Goal: Check status: Check status

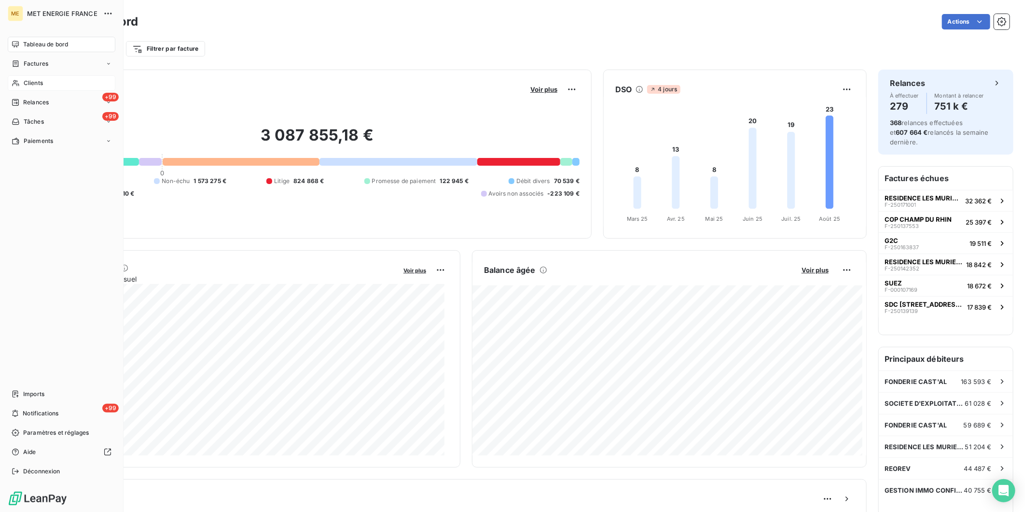
click at [42, 84] on span "Clients" at bounding box center [33, 83] width 19 height 9
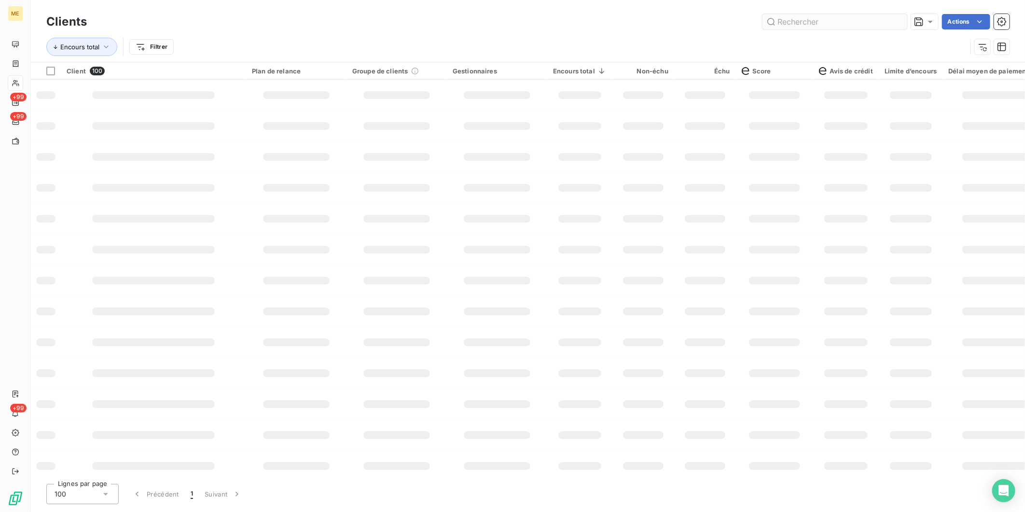
click at [829, 23] on input "text" at bounding box center [835, 21] width 145 height 15
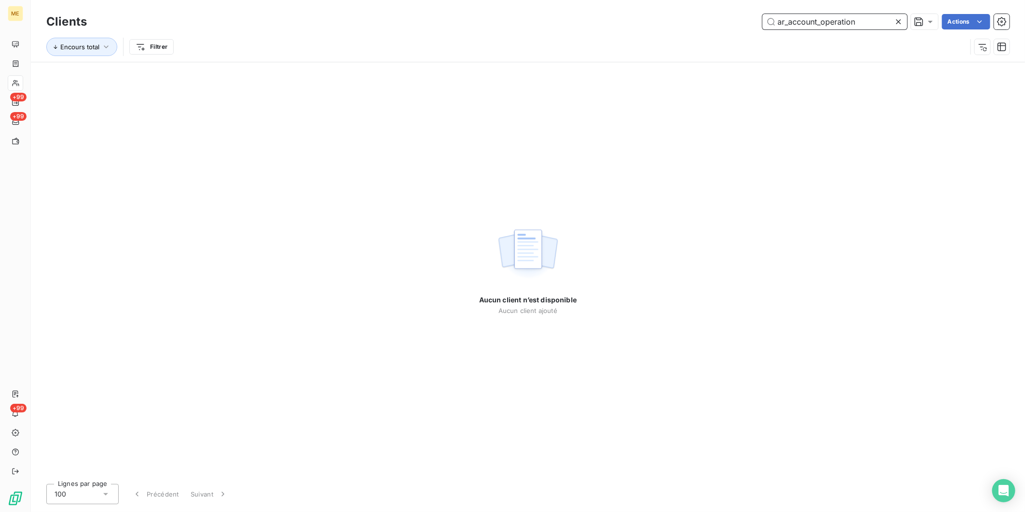
paste input "METFRA000004578_23341968107822"
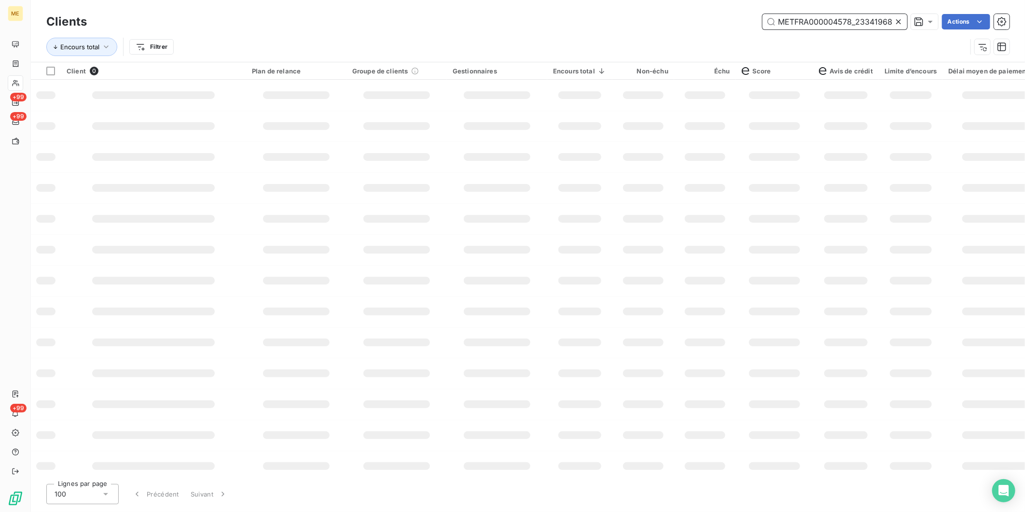
scroll to position [0, 27]
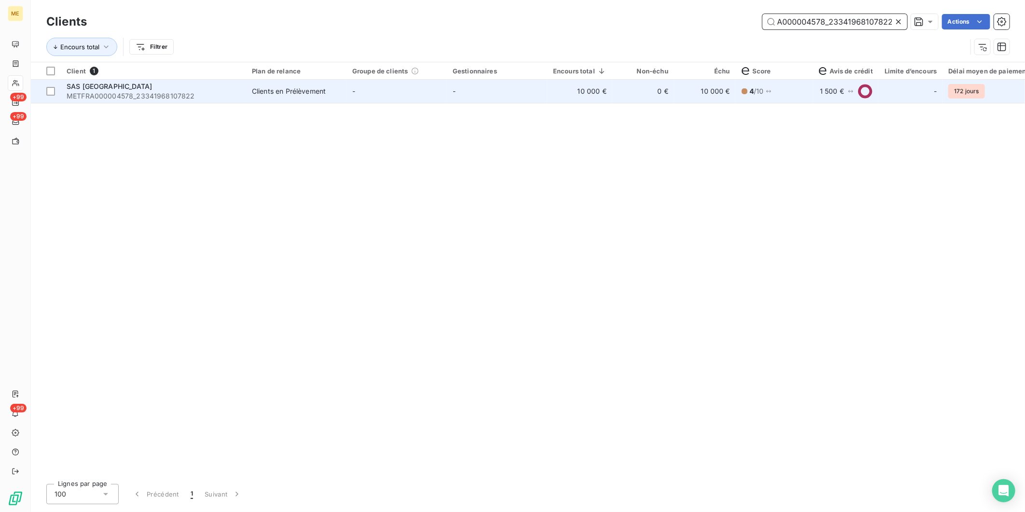
type input "METFRA000004578_23341968107822"
click at [233, 99] on span "METFRA000004578_23341968107822" at bounding box center [154, 96] width 174 height 10
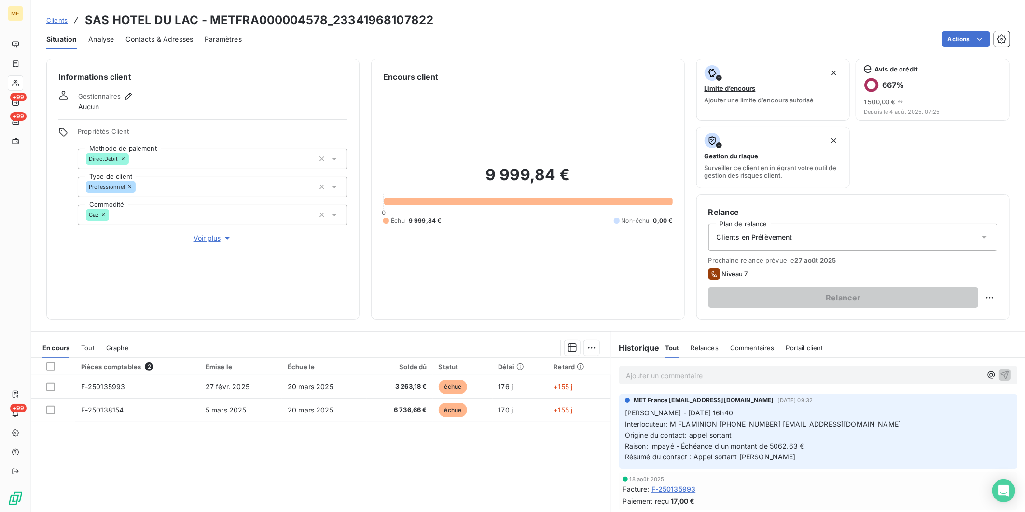
click at [87, 350] on span "Tout" at bounding box center [88, 348] width 14 height 8
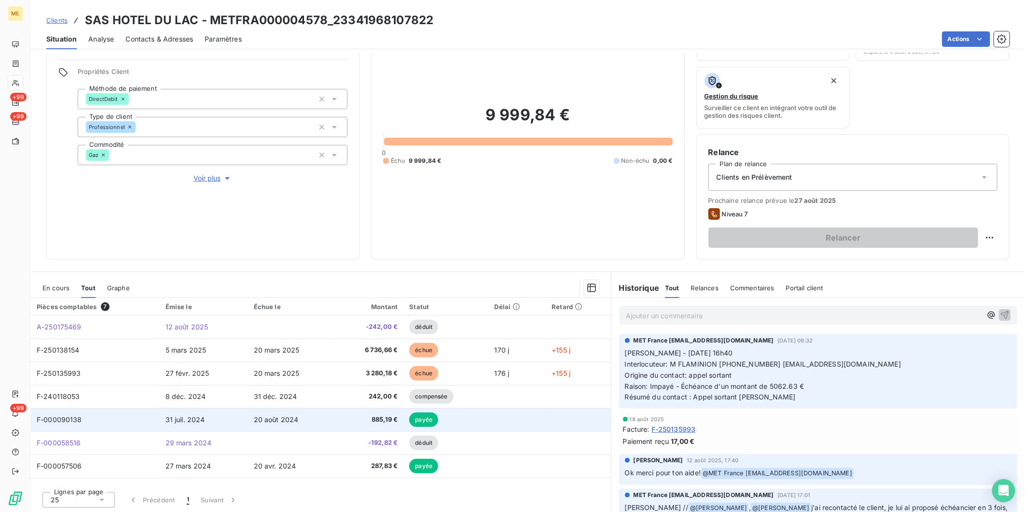
scroll to position [60, 0]
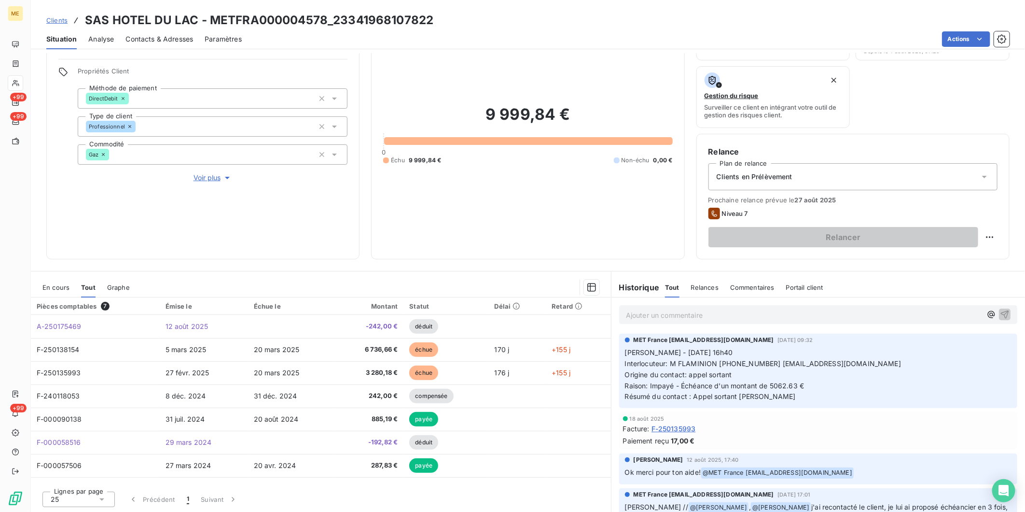
click at [104, 501] on icon at bounding box center [102, 499] width 10 height 10
click at [85, 477] on li "100" at bounding box center [78, 480] width 72 height 17
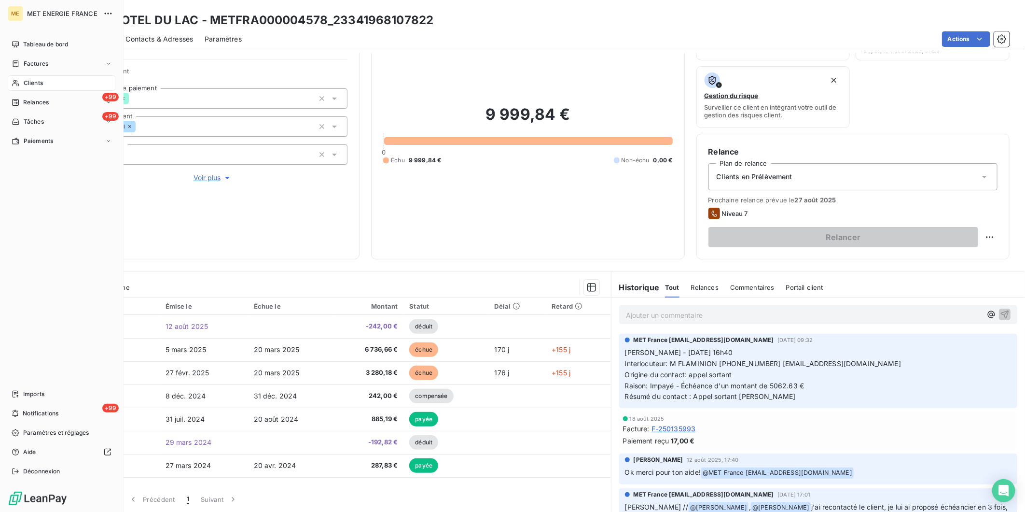
click at [51, 290] on div "Tableau de bord Factures Clients +99 Relances +99 Tâches Paiements Imports +99 …" at bounding box center [62, 258] width 108 height 442
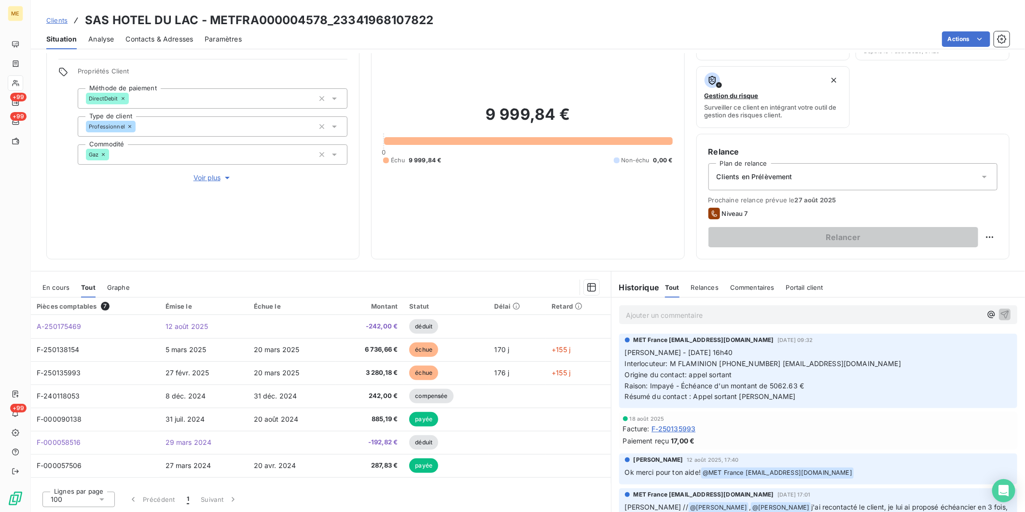
click at [56, 290] on span "En cours" at bounding box center [55, 287] width 27 height 8
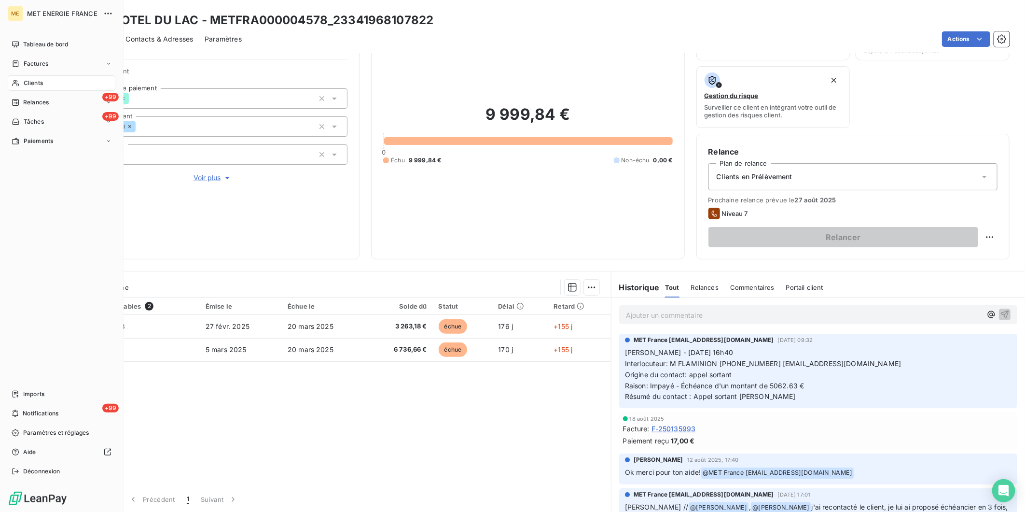
click at [59, 83] on div "Clients" at bounding box center [62, 82] width 108 height 15
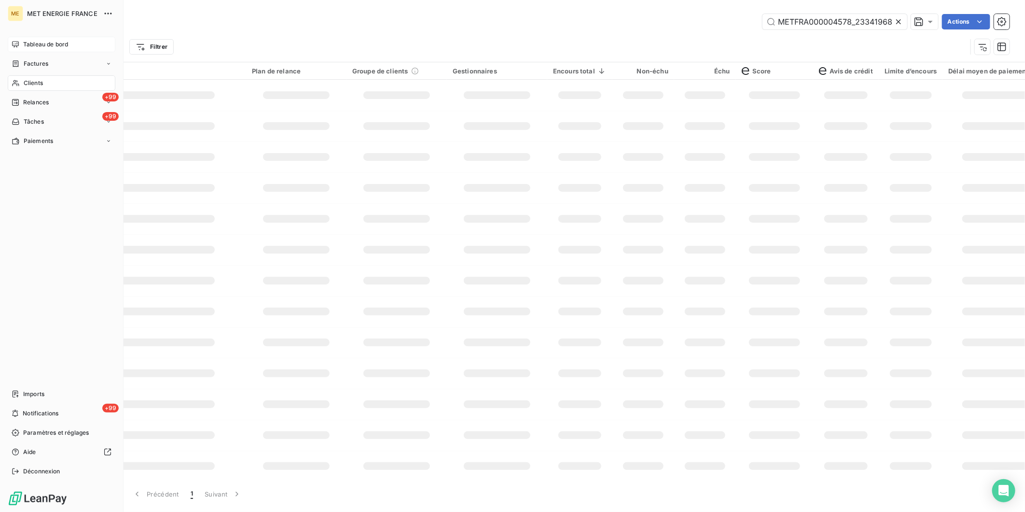
scroll to position [0, 27]
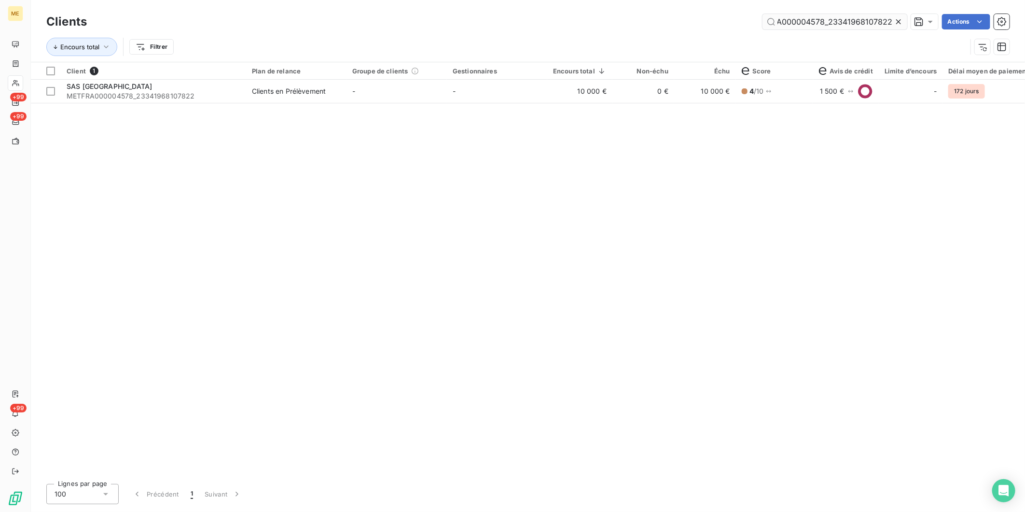
click at [789, 24] on input "METFRA000004578_23341968107822" at bounding box center [835, 21] width 145 height 15
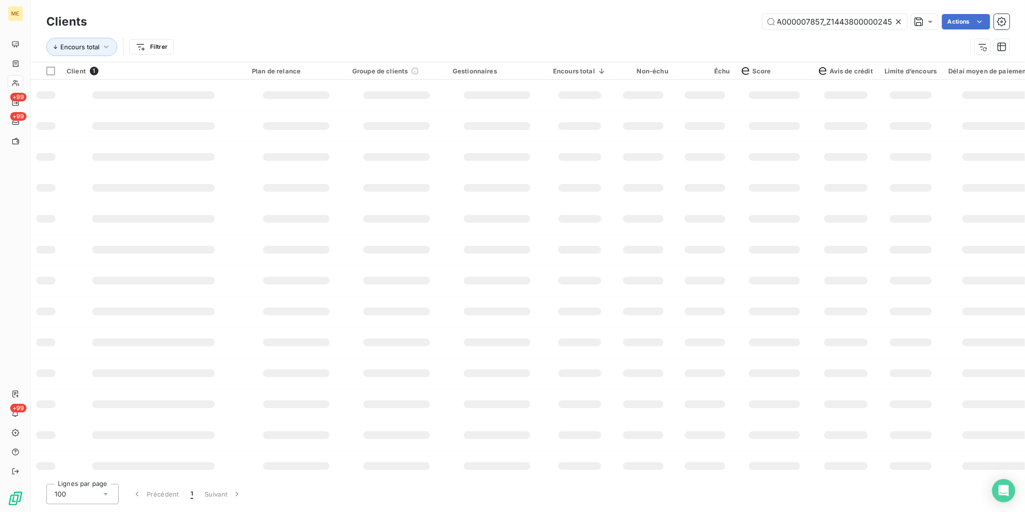
scroll to position [0, 28]
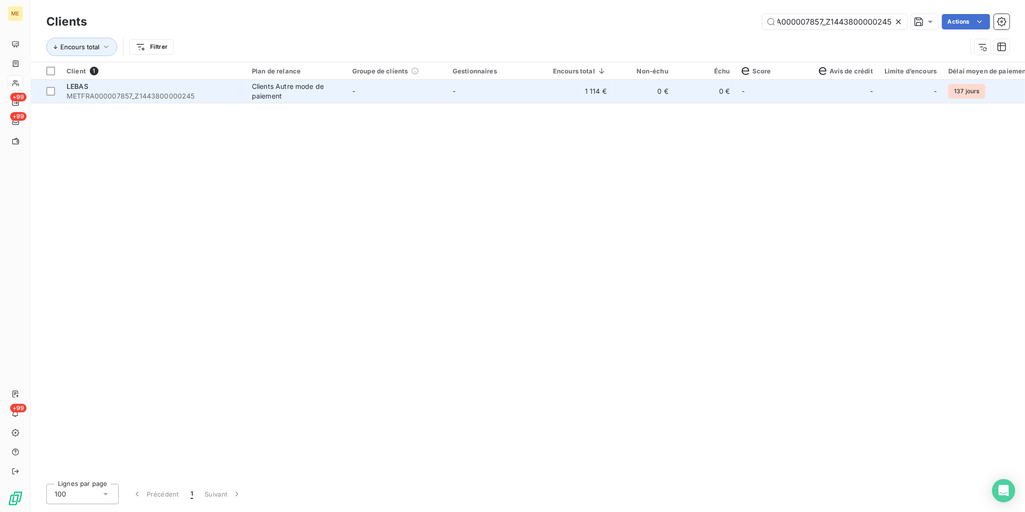
type input "METFRA000007857_Z1443800000245"
click at [234, 92] on span "METFRA000007857_Z1443800000245" at bounding box center [154, 96] width 174 height 10
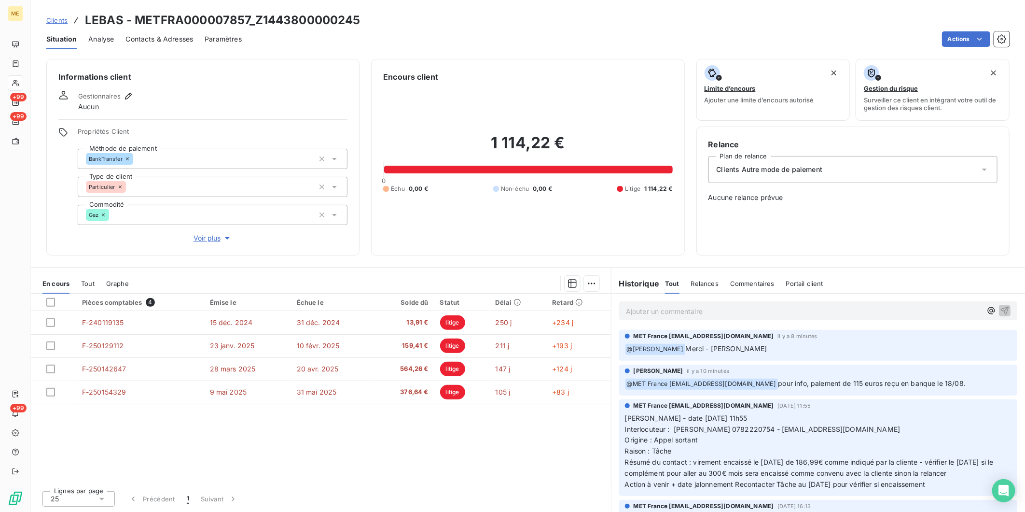
click at [80, 283] on div "En cours Tout Graphe" at bounding box center [321, 283] width 580 height 20
click at [83, 282] on span "Tout" at bounding box center [88, 284] width 14 height 8
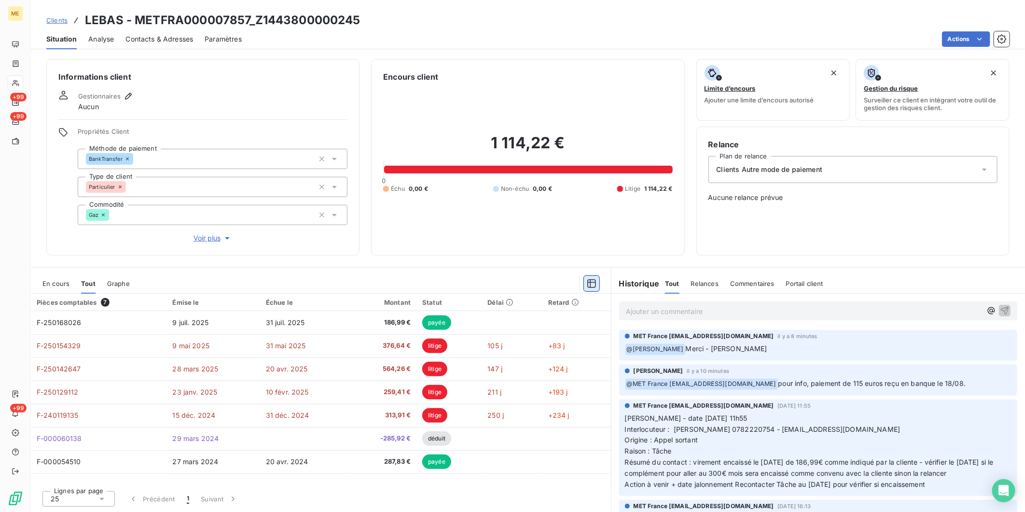
click at [591, 287] on icon "button" at bounding box center [592, 284] width 10 height 10
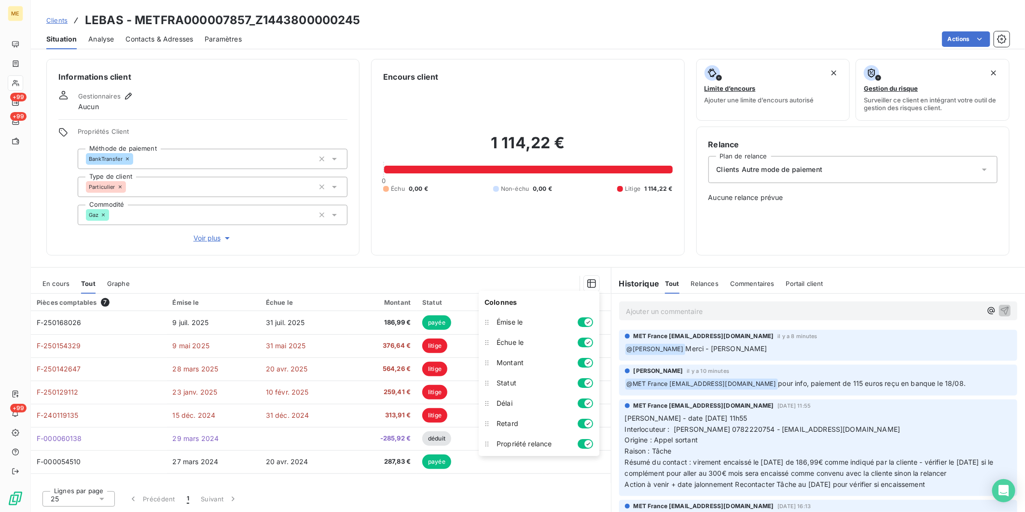
click at [371, 251] on div "Informations client Gestionnaires Aucun Propriétés Client Méthode de paiement B…" at bounding box center [528, 157] width 995 height 196
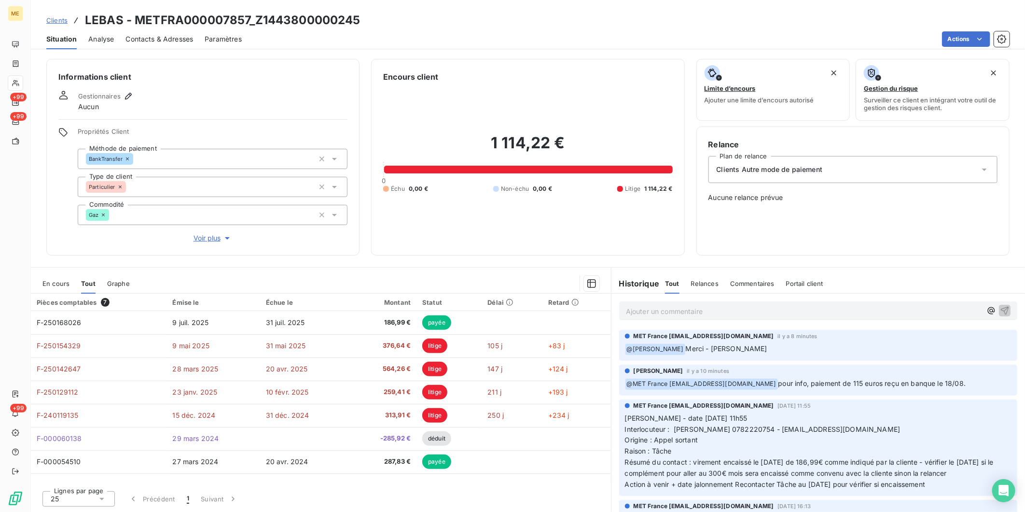
click at [103, 40] on span "Analyse" at bounding box center [101, 39] width 26 height 10
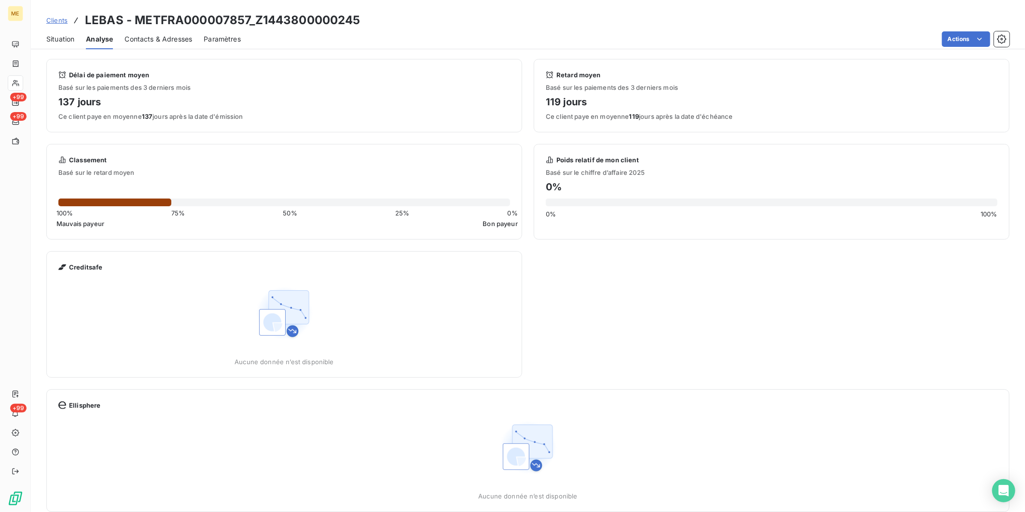
click at [60, 41] on span "Situation" at bounding box center [60, 39] width 28 height 10
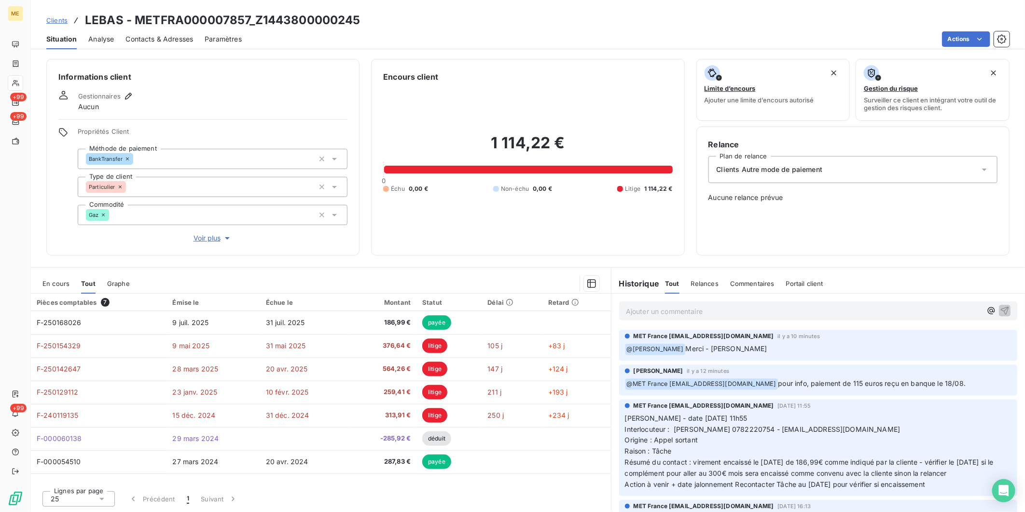
click at [702, 282] on span "Relances" at bounding box center [705, 284] width 28 height 8
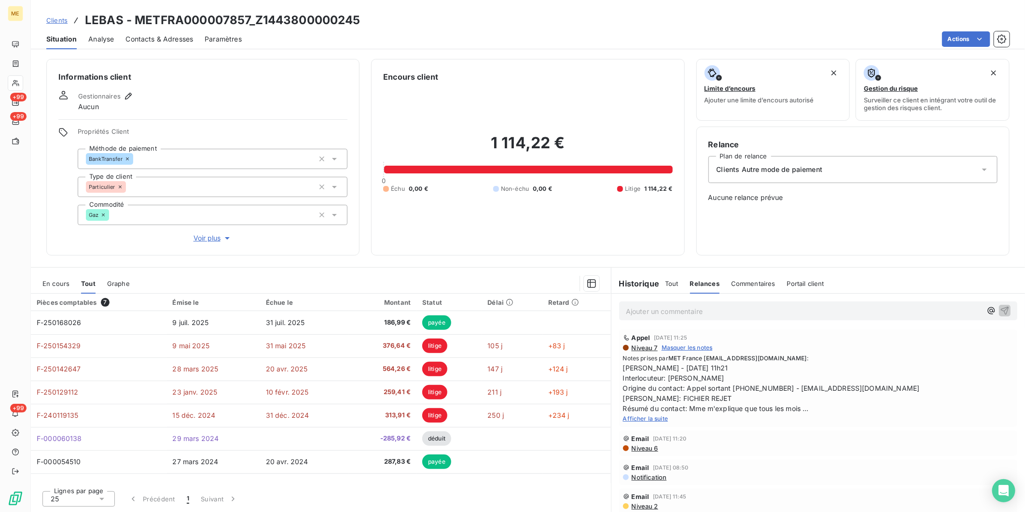
click at [645, 419] on span "Afficher la suite" at bounding box center [645, 418] width 45 height 7
click at [44, 283] on span "En cours" at bounding box center [55, 284] width 27 height 8
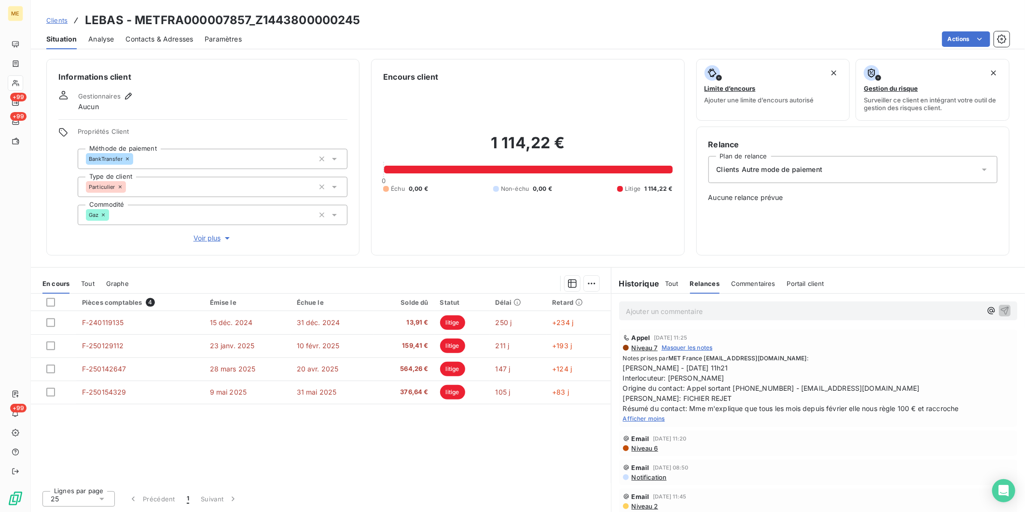
click at [178, 21] on h3 "LEBAS - METFRA000007857_Z1443800000245" at bounding box center [223, 20] width 276 height 17
copy h3 "METFRA000007857_Z1443800000245"
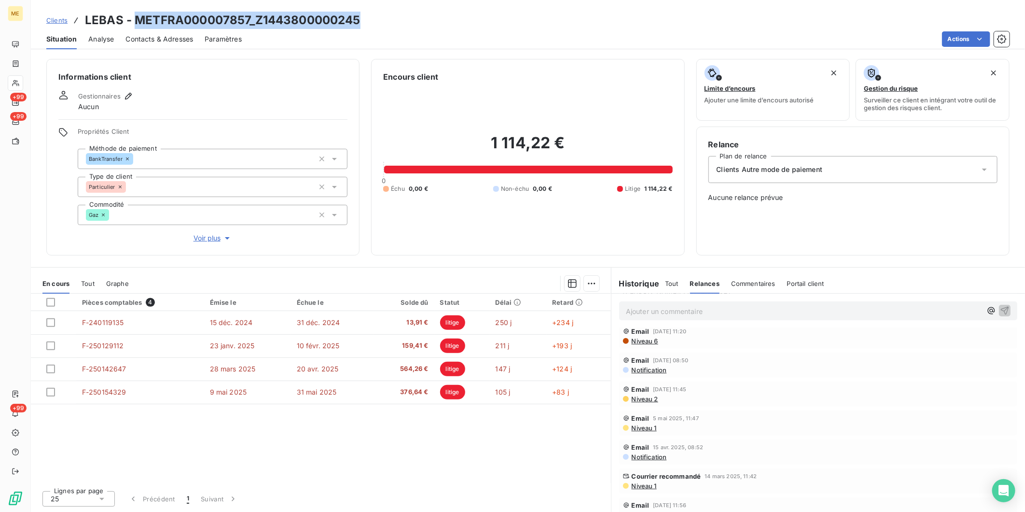
scroll to position [161, 0]
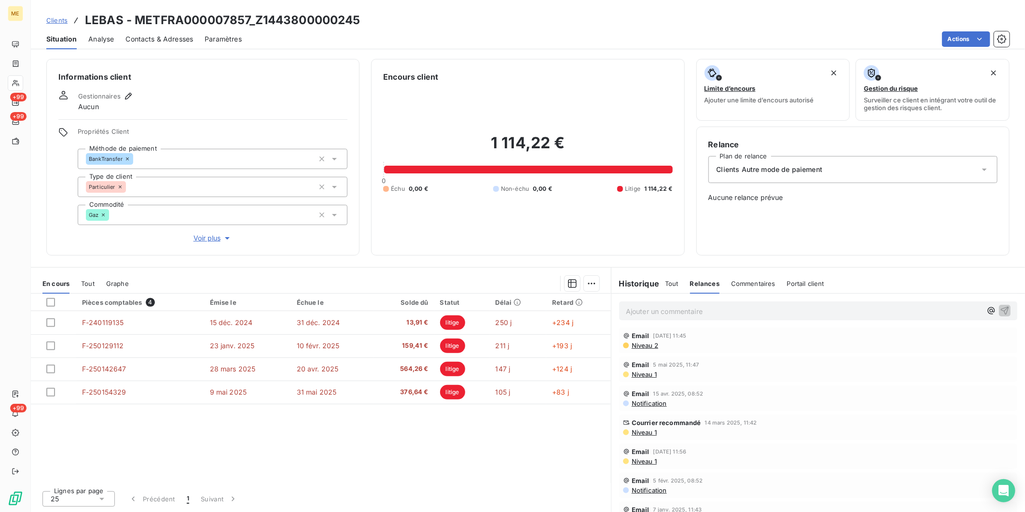
click at [643, 431] on span "Niveau 1" at bounding box center [644, 432] width 26 height 8
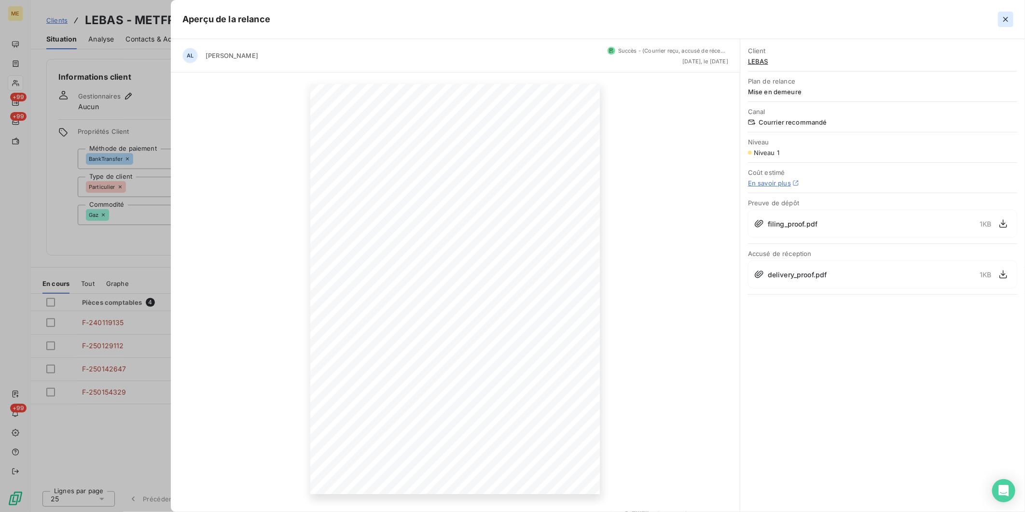
click at [1007, 17] on icon "button" at bounding box center [1006, 19] width 10 height 10
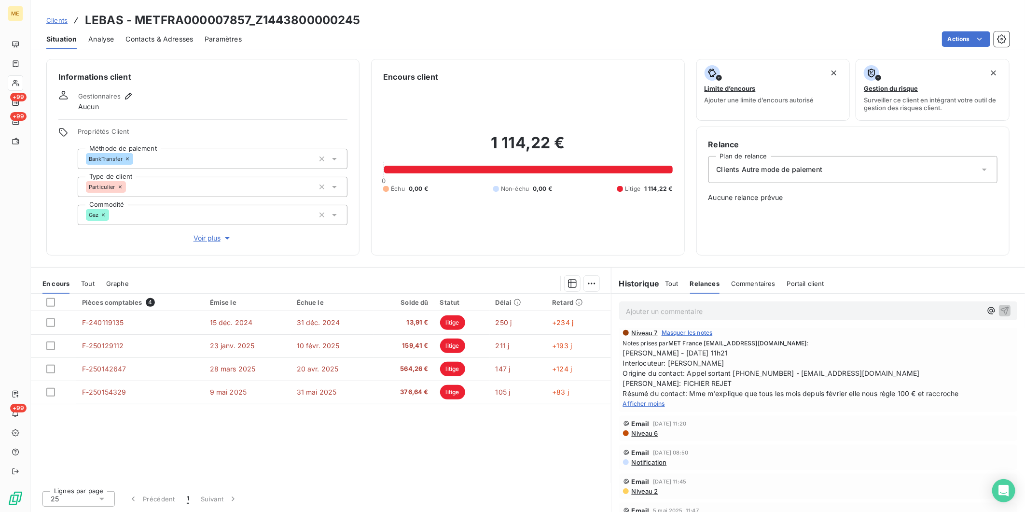
scroll to position [0, 0]
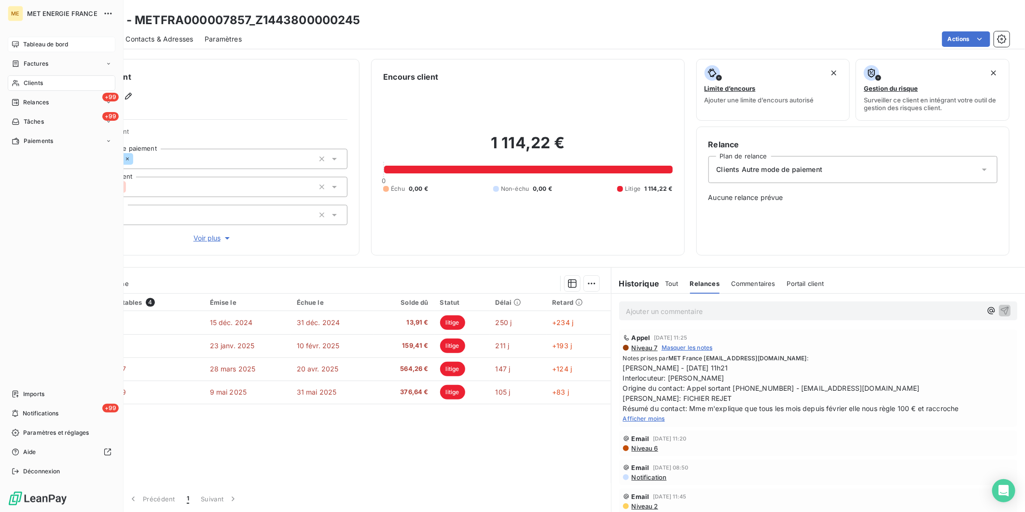
click at [24, 46] on span "Tableau de bord" at bounding box center [45, 44] width 45 height 9
